Goal: Task Accomplishment & Management: Manage account settings

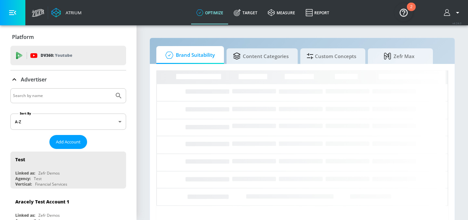
click at [76, 99] on input "Search by name" at bounding box center [62, 96] width 98 height 8
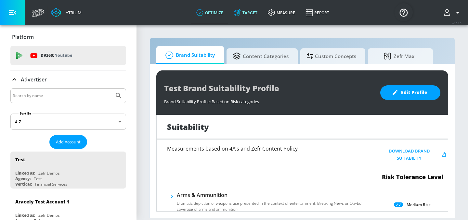
click at [249, 12] on link "Target" at bounding box center [245, 12] width 34 height 23
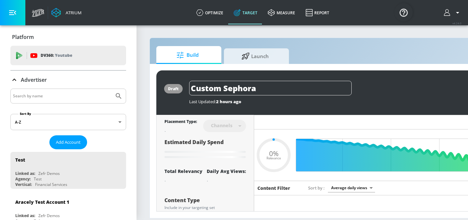
type input "0.05"
click at [42, 102] on div at bounding box center [68, 96] width 116 height 15
click at [42, 99] on input "Search by name" at bounding box center [62, 96] width 98 height 8
type input "AbbVIe Co-pilot"
click at [111, 89] on button "Submit Search" at bounding box center [118, 96] width 14 height 14
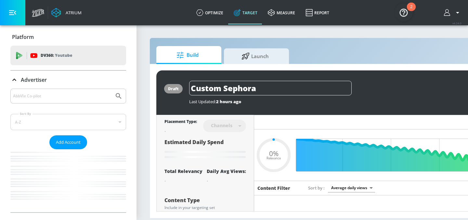
type input "0.05"
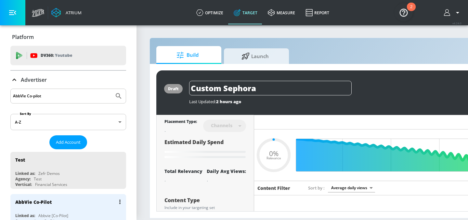
click at [52, 201] on div "AbbVie Co-Pilot" at bounding box center [69, 202] width 109 height 16
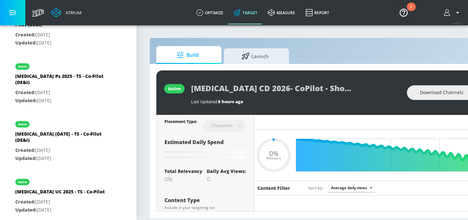
scroll to position [2139, 0]
type input "[MEDICAL_DATA] CD 2025 - TS - Co-Pilot"
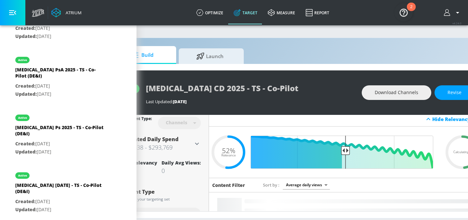
scroll to position [0, 52]
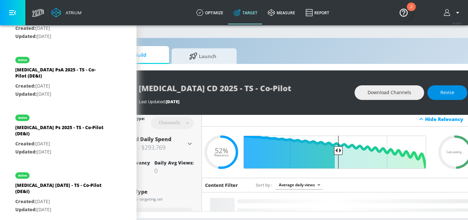
click at [445, 95] on span "Revise" at bounding box center [447, 93] width 14 height 8
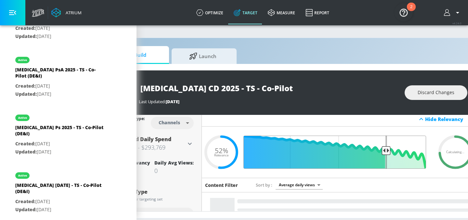
drag, startPoint x: 339, startPoint y: 150, endPoint x: 387, endPoint y: 151, distance: 48.1
type input "0.26"
click at [387, 151] on input "Final Threshold" at bounding box center [338, 152] width 182 height 33
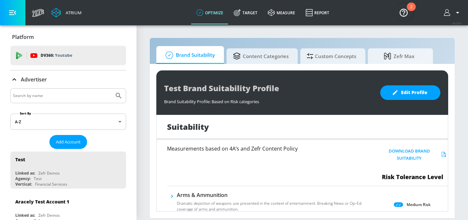
click at [245, 19] on link "Target" at bounding box center [245, 12] width 34 height 23
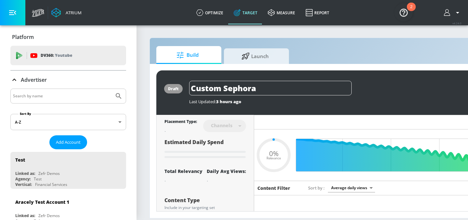
type input "0.05"
click at [56, 93] on input "Search by name" at bounding box center [62, 96] width 98 height 8
type input "AbbVie co-pilot"
click at [111, 89] on button "Submit Search" at bounding box center [118, 96] width 14 height 14
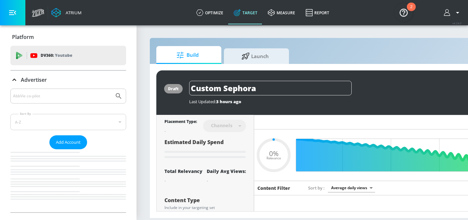
type input "0.05"
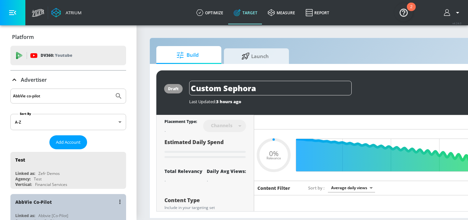
click at [29, 212] on div "AbbVie Co-Pilot Linked as: Abbvie [Co-Pilot] Agency: Apex Co-Pilot Vertical: Ot…" at bounding box center [68, 212] width 116 height 37
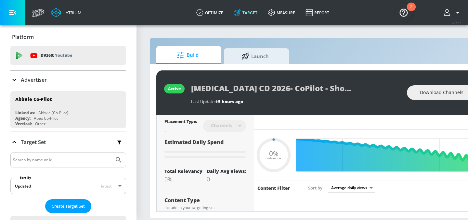
scroll to position [135, 0]
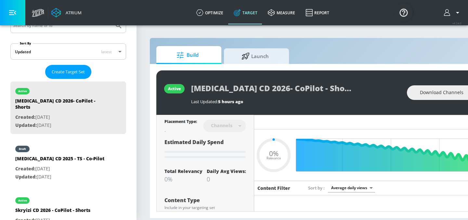
type input "0.05"
click at [62, 165] on p "Created: [DATE]" at bounding box center [59, 169] width 89 height 8
type input "[MEDICAL_DATA] CD 2025 - TS - Co-Pilot"
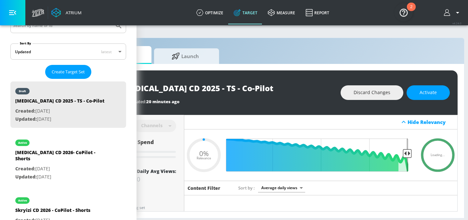
scroll to position [0, 79]
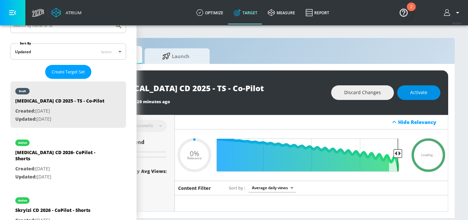
click at [417, 93] on span "Activate" at bounding box center [418, 93] width 17 height 8
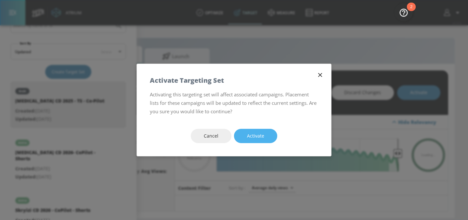
click at [260, 139] on span "Activate" at bounding box center [255, 136] width 17 height 8
type input "0.26"
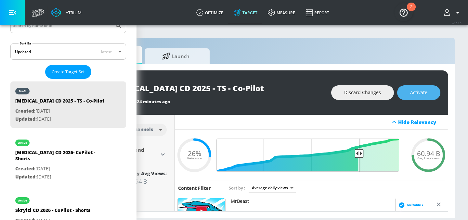
click at [425, 95] on span "Activate" at bounding box center [418, 93] width 17 height 8
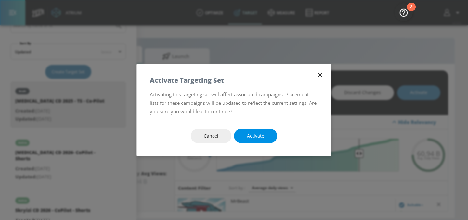
click at [262, 138] on span "Activate" at bounding box center [255, 136] width 17 height 8
